Goal: Task Accomplishment & Management: Manage account settings

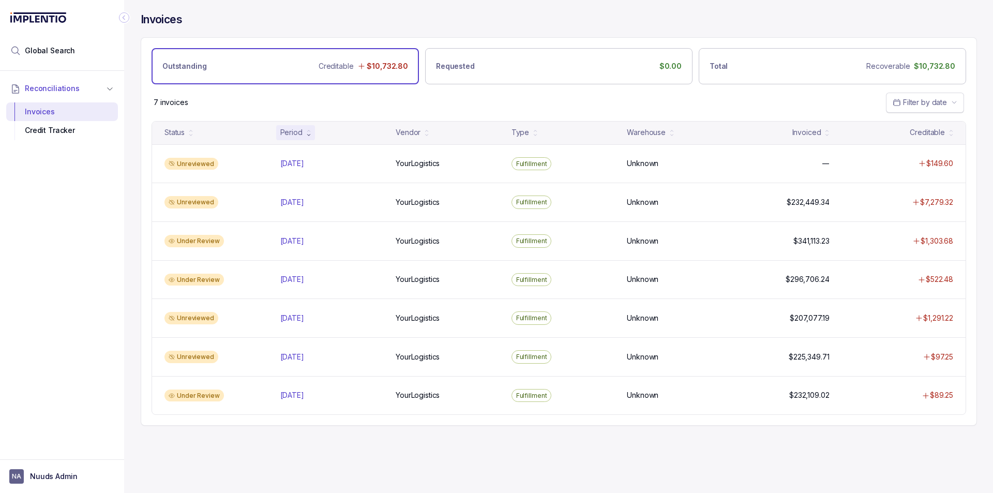
click at [940, 108] on button "Filter by date" at bounding box center [925, 103] width 78 height 20
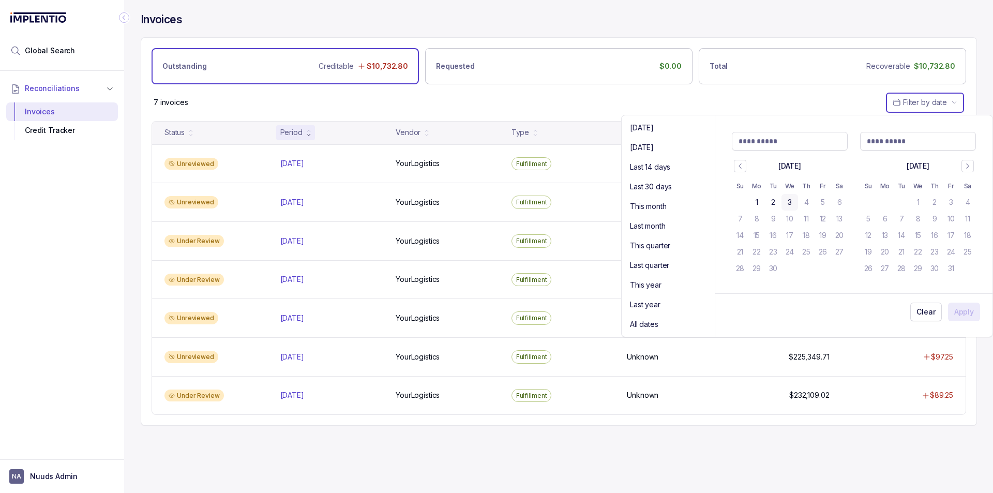
click at [370, 460] on div "Invoices Outstanding Creditable $10,732.80 Requested $0.00 Total Recoverable $1…" at bounding box center [554, 246] width 861 height 493
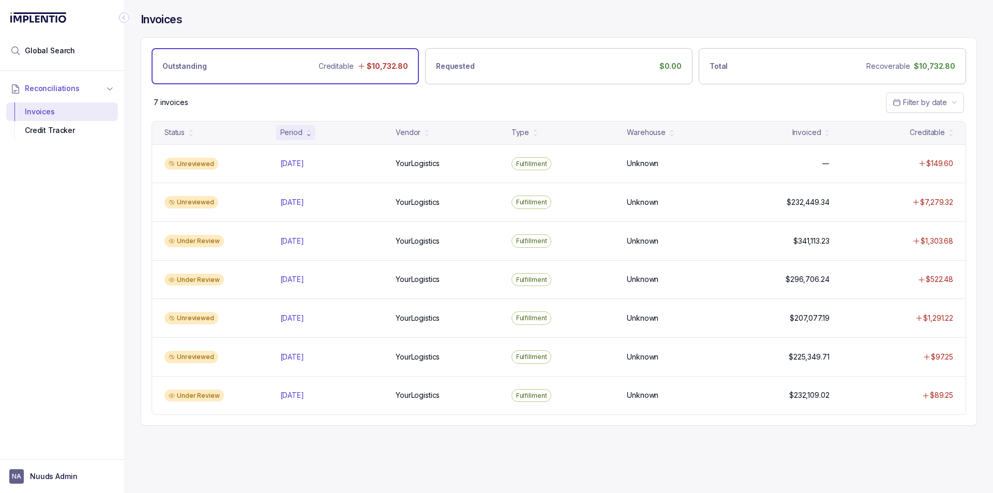
click at [99, 455] on div at bounding box center [62, 456] width 124 height 6
click at [74, 482] on button "NA Nuuds Admin" at bounding box center [61, 476] width 105 height 14
click at [62, 450] on p "Logout" at bounding box center [68, 454] width 86 height 10
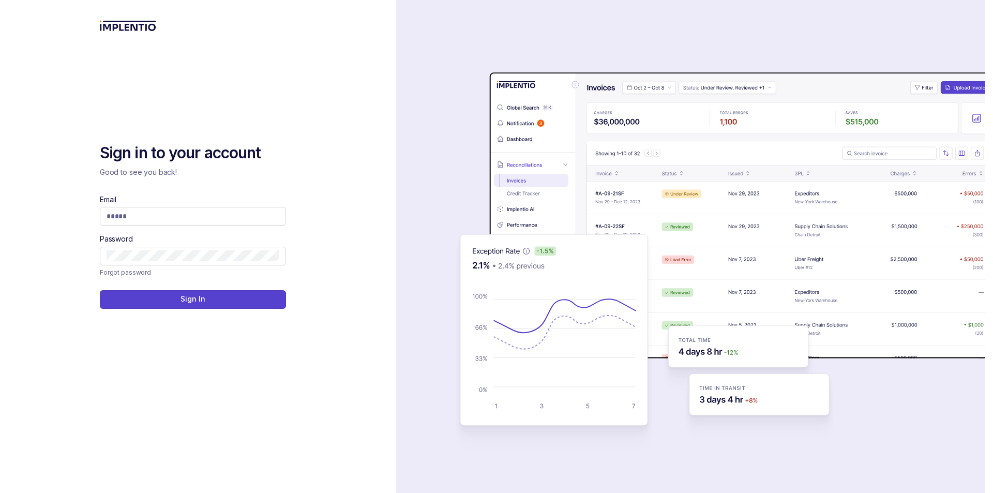
click at [177, 229] on div "Email Password" at bounding box center [193, 229] width 186 height 71
click at [167, 222] on span at bounding box center [193, 216] width 186 height 19
click at [160, 218] on input "Email" at bounding box center [193, 216] width 173 height 10
type input "**********"
